Goal: Find specific fact: Find specific fact

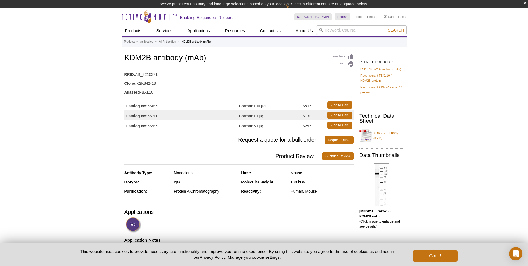
click at [81, 97] on div "Active Motif Logo Enabling Epigenetics Research 0 Search Skip to content Active…" at bounding box center [264, 271] width 528 height 526
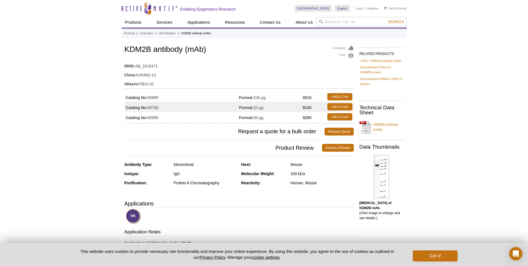
click at [76, 57] on div "Active Motif Logo Enabling Epigenetics Research 0 Search Skip to content Active…" at bounding box center [264, 263] width 528 height 526
drag, startPoint x: 136, startPoint y: 66, endPoint x: 158, endPoint y: 64, distance: 22.1
click at [158, 64] on td "RRID: AB_3216371" at bounding box center [238, 64] width 229 height 9
copy td "AB_3216371"
click at [69, 103] on div "Active Motif Logo Enabling Epigenetics Research 0 Search Skip to content Active…" at bounding box center [264, 263] width 528 height 526
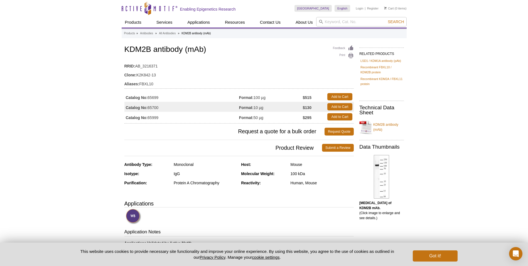
click at [460, 107] on div "Active Motif Logo Enabling Epigenetics Research 0 Search Skip to content Active…" at bounding box center [264, 263] width 528 height 526
click at [63, 92] on div "Active Motif Logo Enabling Epigenetics Research 0 Search Skip to content Active…" at bounding box center [264, 263] width 528 height 526
click at [105, 8] on div "Active Motif Logo Enabling Epigenetics Research 0 Search Skip to content Active…" at bounding box center [264, 263] width 528 height 526
